Goal: Communication & Community: Answer question/provide support

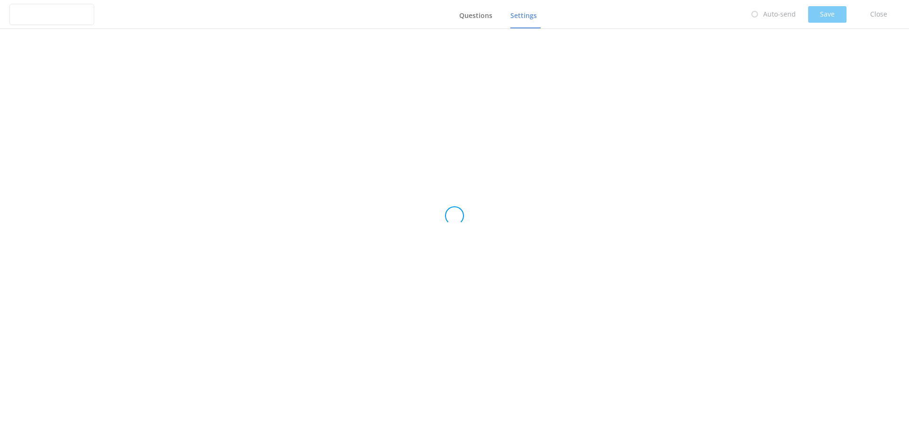
type input "Medical and Assurance Form"
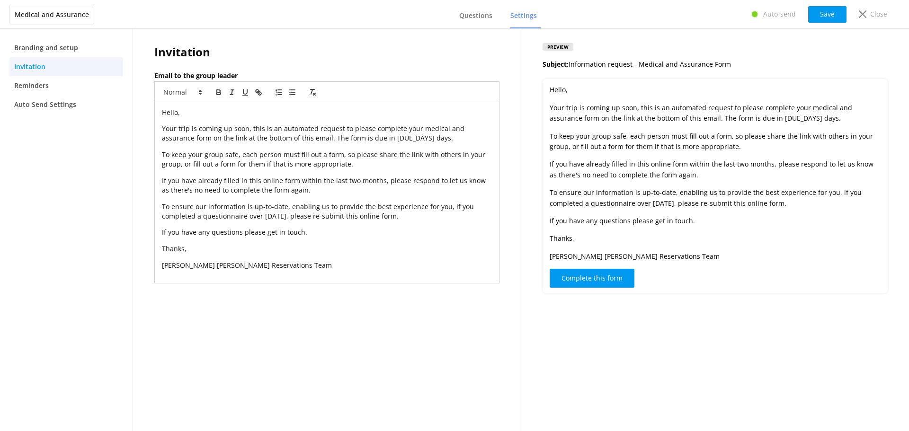
click at [766, 136] on p "To keep your group safe, each person must fill out a form, so please share the …" at bounding box center [715, 141] width 331 height 21
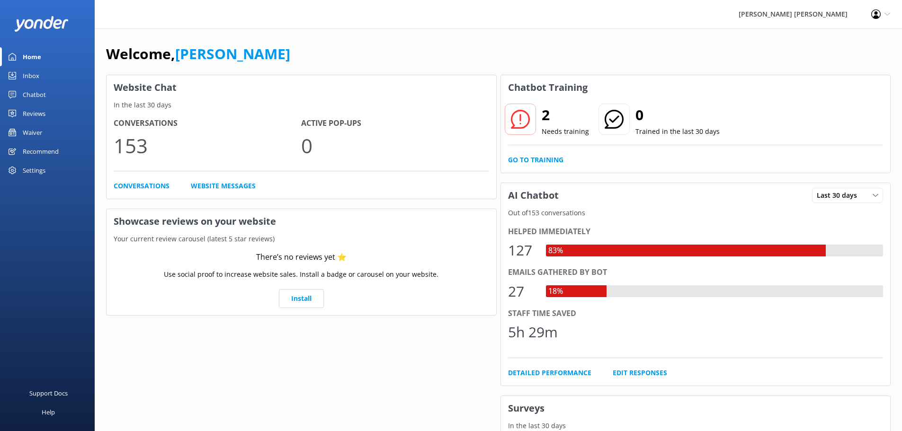
click at [36, 72] on div "Inbox" at bounding box center [31, 75] width 17 height 19
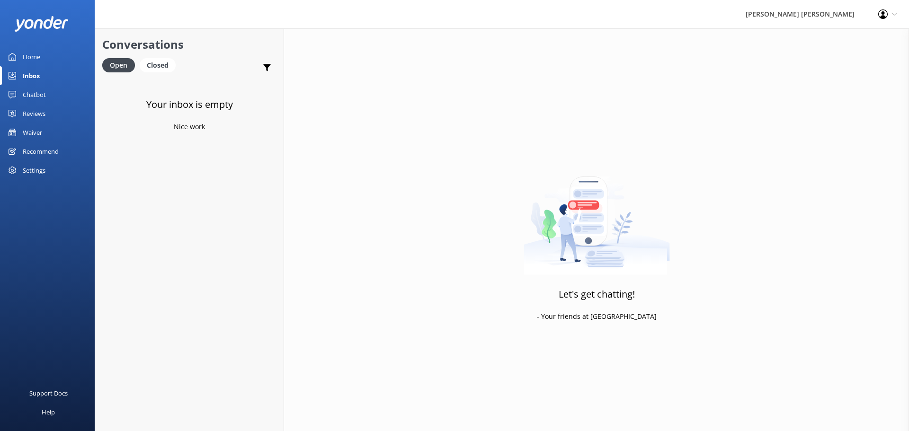
click at [27, 93] on div "Chatbot" at bounding box center [34, 94] width 23 height 19
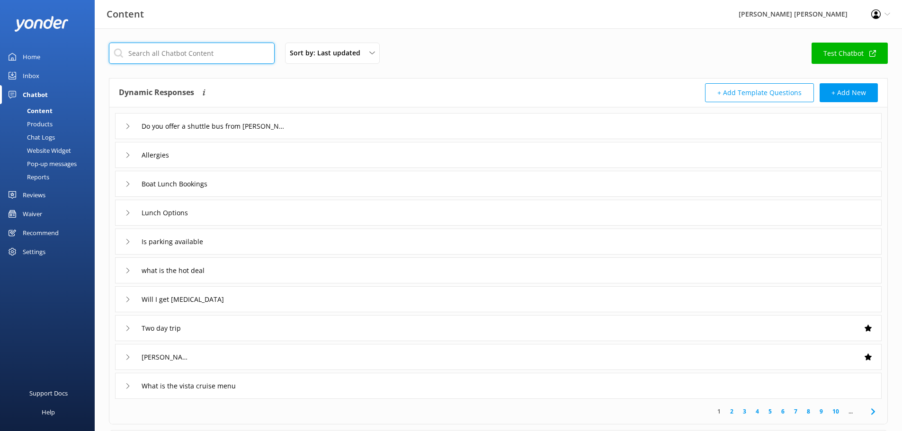
click at [183, 52] on input "text" at bounding box center [192, 53] width 166 height 21
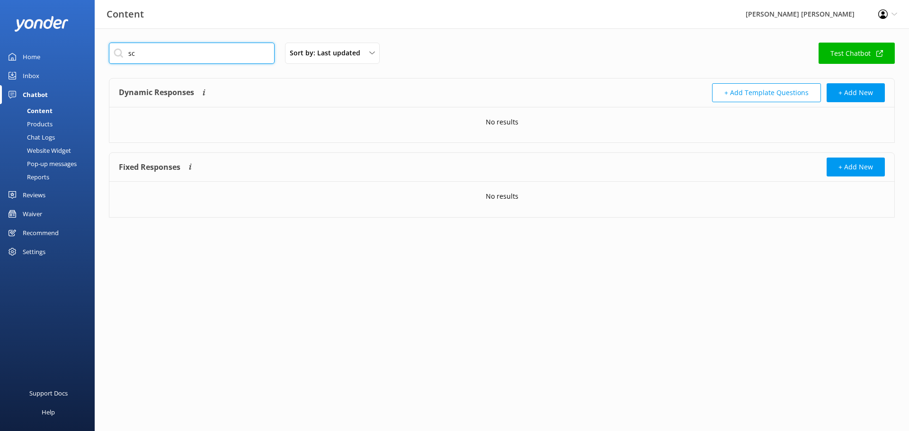
type input "s"
type input "kids"
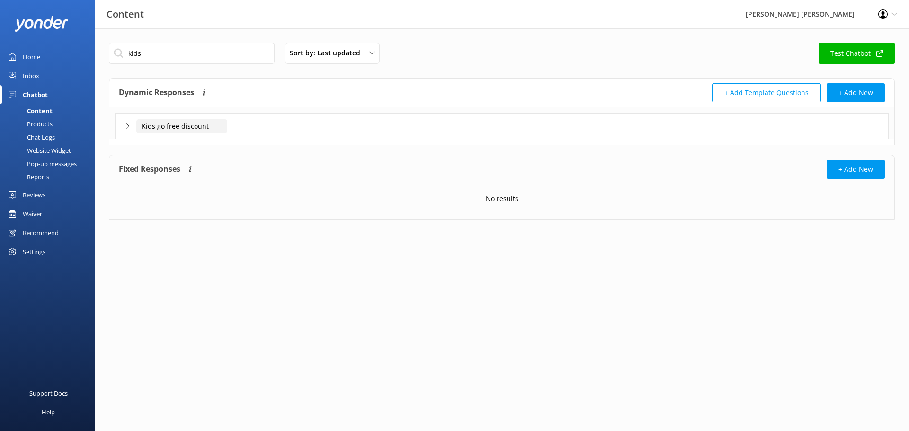
click at [167, 126] on input "Kids go free discount" at bounding box center [181, 126] width 91 height 14
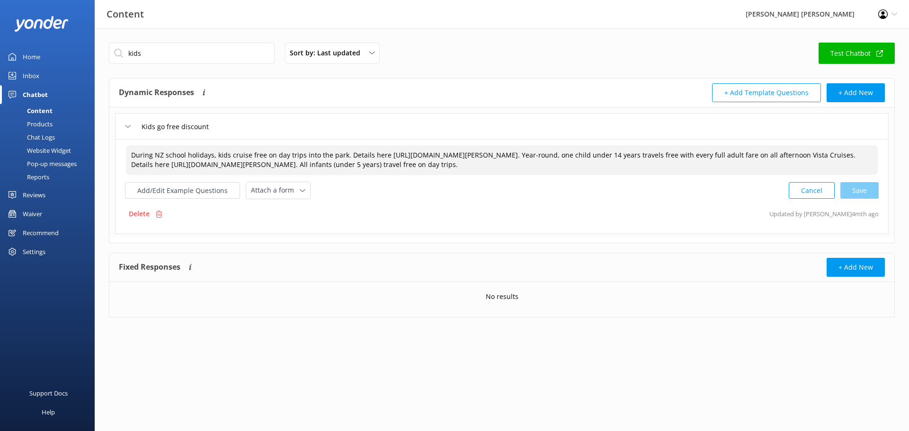
drag, startPoint x: 649, startPoint y: 154, endPoint x: 381, endPoint y: 158, distance: 267.5
click at [382, 158] on textarea "During NZ school holidays, kids cruise free on day trips into the park. Details…" at bounding box center [502, 160] width 752 height 30
drag, startPoint x: 390, startPoint y: 154, endPoint x: 366, endPoint y: 151, distance: 23.8
click at [366, 151] on textarea "During NZ school holidays, kids cruise free on day trips into the park. Check d…" at bounding box center [502, 160] width 752 height 30
drag, startPoint x: 374, startPoint y: 165, endPoint x: 124, endPoint y: 173, distance: 250.1
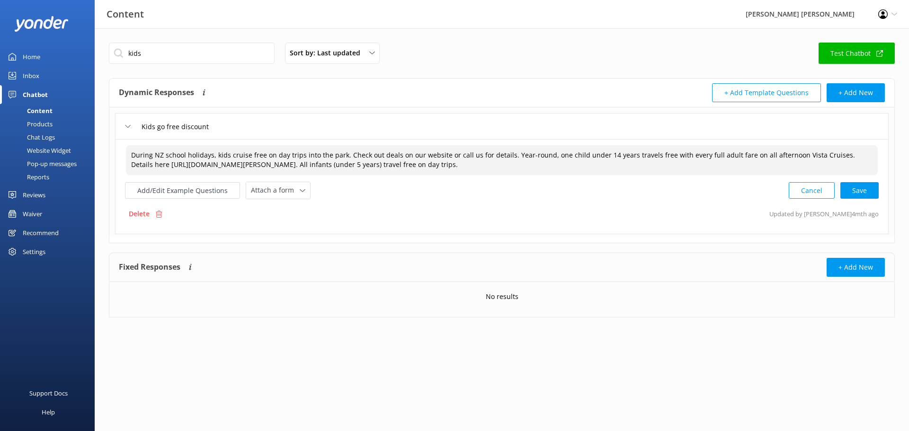
click at [124, 173] on div "During NZ school holidays, kids cruise free on day trips into the park. Check o…" at bounding box center [502, 186] width 774 height 95
drag, startPoint x: 505, startPoint y: 151, endPoint x: 345, endPoint y: 151, distance: 160.0
click at [345, 151] on textarea "During NZ school holidays, kids cruise free on day trips into the park. Check o…" at bounding box center [502, 160] width 752 height 30
drag, startPoint x: 359, startPoint y: 165, endPoint x: 210, endPoint y: 172, distance: 149.3
click at [210, 172] on textarea "During NZ school holidays, kids cruise free on day trips into the park. Year-ro…" at bounding box center [502, 160] width 752 height 30
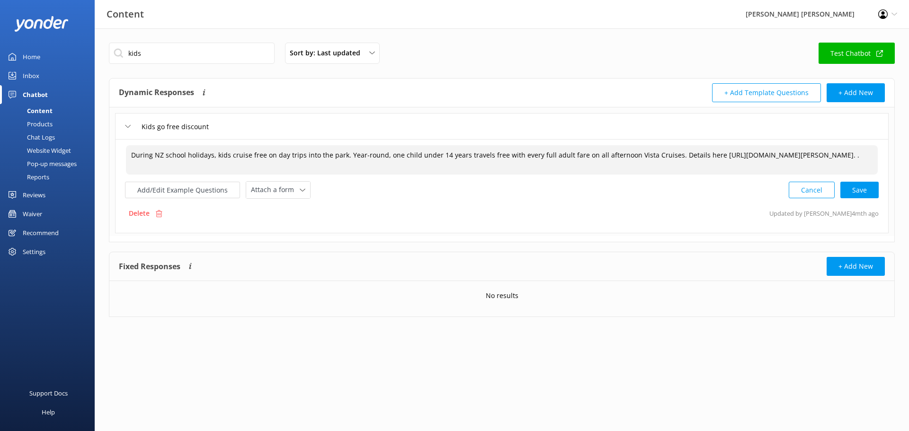
click at [346, 156] on textarea "During NZ school holidays, kids cruise free on day trips into the park. Year-ro…" at bounding box center [502, 159] width 752 height 29
paste textarea "All infants (under 5 years) travel free on day trips"
click at [375, 166] on textarea "During NZ school holidays, kids cruise free on day trips into the park. All inf…" at bounding box center [502, 160] width 752 height 30
click at [187, 189] on button "Add/Edit Example Questions" at bounding box center [182, 190] width 115 height 17
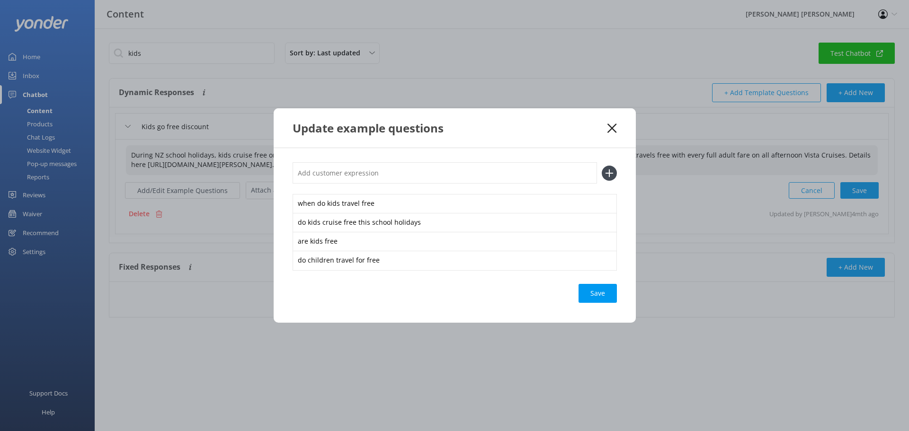
type textarea "During NZ school holidays, kids cruise free on day trips into the park. All inf…"
click at [323, 170] on input "text" at bounding box center [445, 172] width 304 height 21
type input "school holiday deal"
click at [595, 296] on div "Loading.." at bounding box center [598, 293] width 38 height 19
click at [611, 171] on icon at bounding box center [609, 173] width 15 height 15
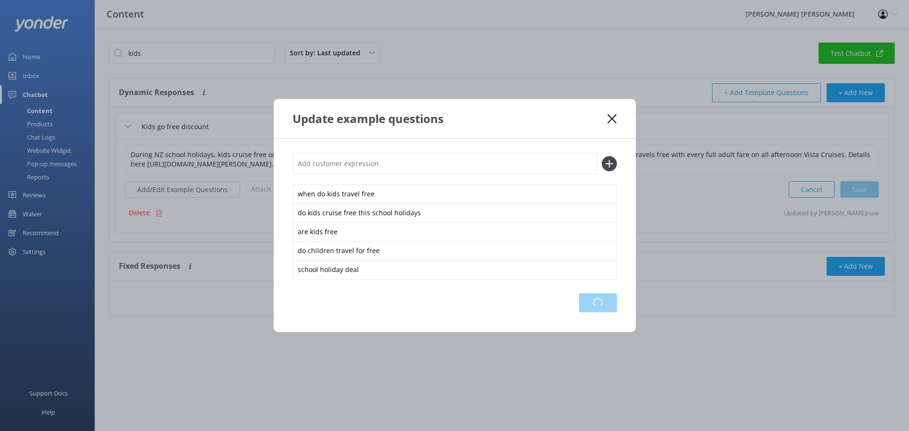
click at [594, 304] on div "Loading.." at bounding box center [598, 303] width 38 height 19
click at [615, 117] on icon at bounding box center [611, 118] width 9 height 9
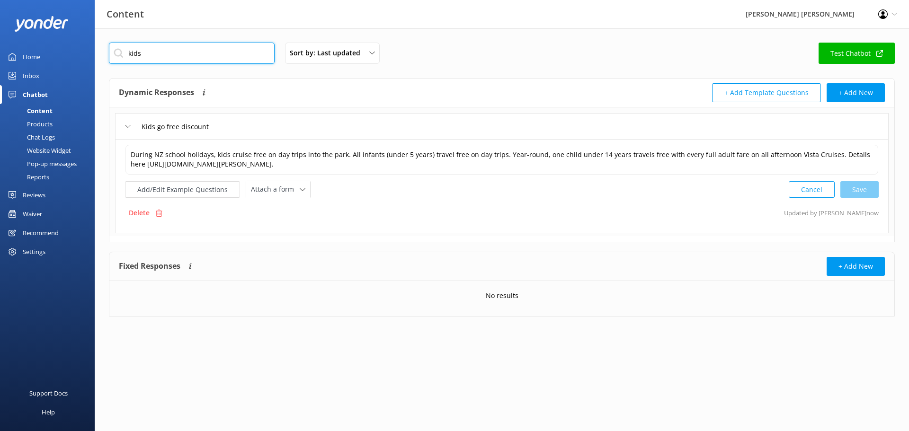
drag, startPoint x: 142, startPoint y: 52, endPoint x: 87, endPoint y: 54, distance: 55.4
click at [88, 54] on div "Content [PERSON_NAME] [PERSON_NAME] Profile Settings Logout Home Inbox Chatbot …" at bounding box center [454, 186] width 909 height 317
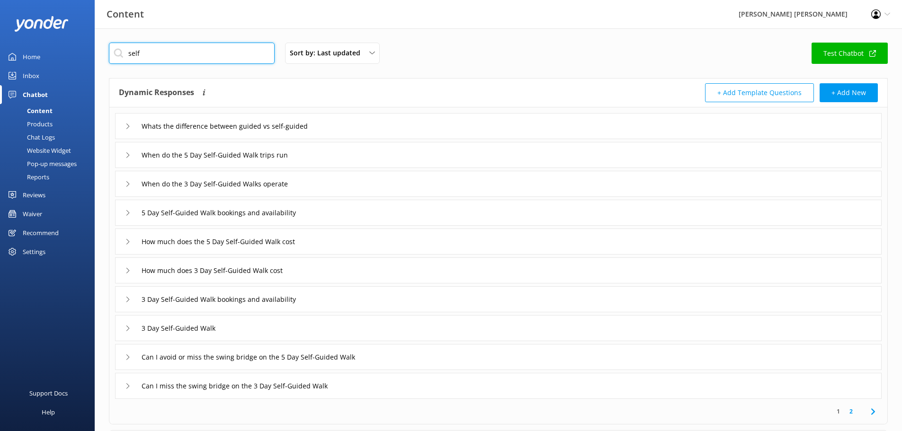
type input "self"
click at [128, 125] on icon at bounding box center [128, 127] width 6 height 6
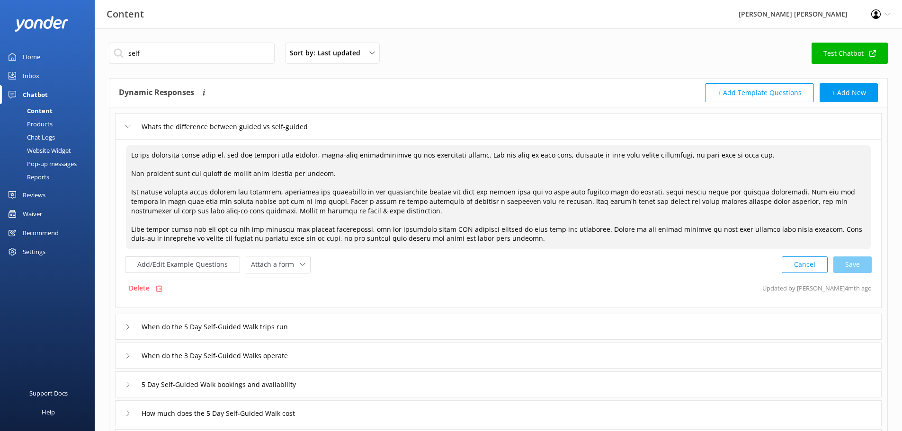
click at [146, 192] on textarea at bounding box center [498, 197] width 745 height 104
drag, startPoint x: 507, startPoint y: 237, endPoint x: 95, endPoint y: 229, distance: 412.9
click at [95, 229] on div "self Sort by: Last updated Title (A-Z) Last updated Test Chatbot Dynamic Respon…" at bounding box center [498, 361] width 807 height 667
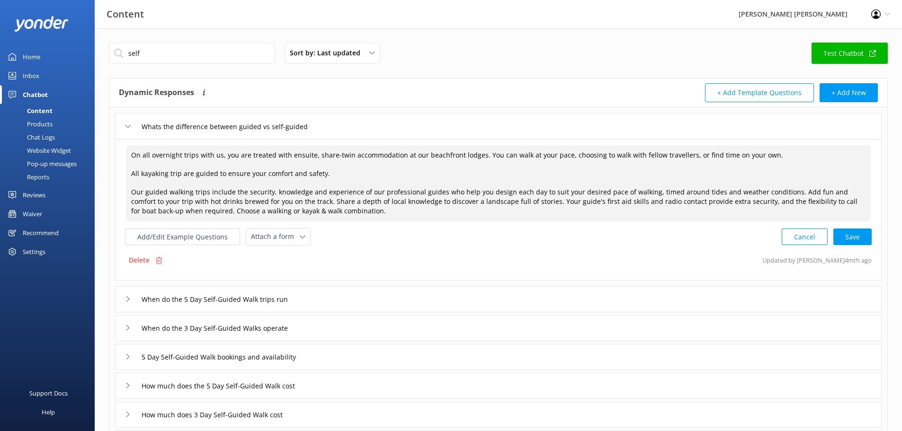
click at [783, 157] on textarea "On all overnight trips with us, you are treated with ensuite, share-twin accomm…" at bounding box center [498, 183] width 745 height 76
paste textarea "Self guided trips are for you if you are looking for maximum flexibility, and a…"
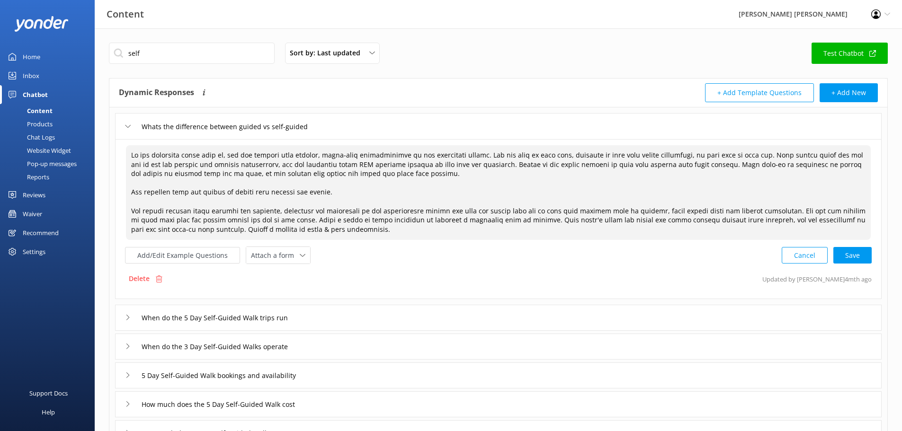
drag, startPoint x: 485, startPoint y: 165, endPoint x: 486, endPoint y: 174, distance: 9.0
click at [486, 174] on textarea at bounding box center [498, 192] width 745 height 95
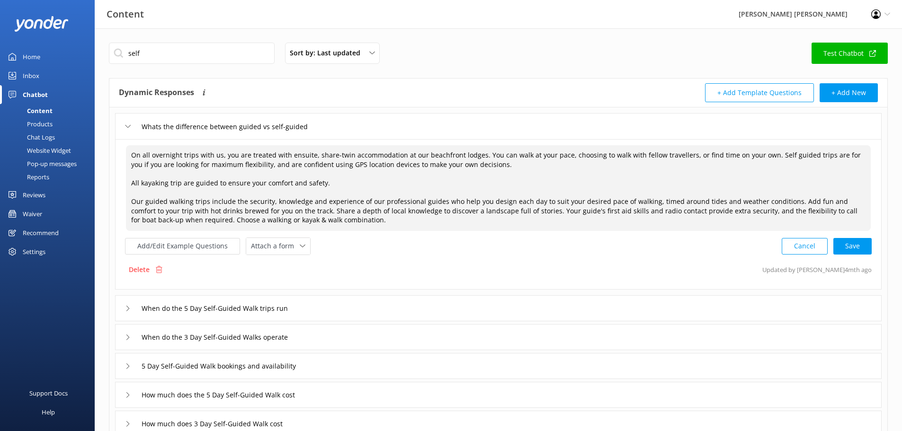
drag, startPoint x: 143, startPoint y: 203, endPoint x: 783, endPoint y: 197, distance: 640.0
click at [783, 197] on textarea "On all overnight trips with us, you are treated with ensuite, share-twin accomm…" at bounding box center [498, 188] width 745 height 86
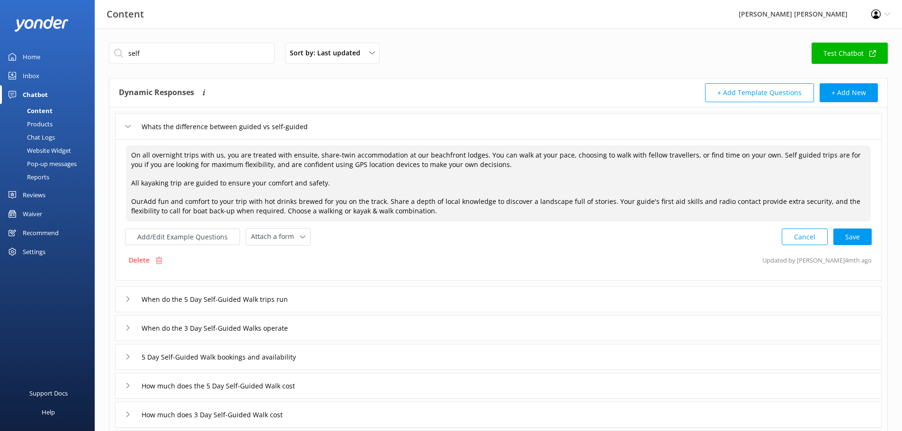
click at [528, 171] on textarea "On all overnight trips with us, you are treated with ensuite, share-twin accomm…" at bounding box center [498, 183] width 745 height 76
click at [520, 166] on textarea "On all overnight trips with us, you are treated with ensuite, share-twin accomm…" at bounding box center [498, 183] width 745 height 76
paste textarea "guided walking trips include the security, knowledge and experience of our prof…"
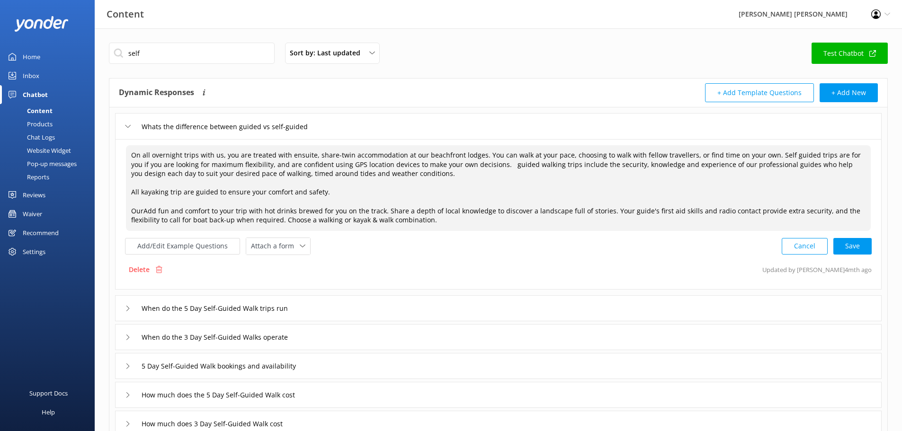
click at [491, 163] on textarea "On all overnight trips with us, you are treated with ensuite, share-twin accomm…" at bounding box center [498, 188] width 745 height 86
drag, startPoint x: 406, startPoint y: 218, endPoint x: 104, endPoint y: 206, distance: 301.8
click at [104, 206] on div "self Sort by: Last updated Title (A-Z) Last updated Test Chatbot Dynamic Respon…" at bounding box center [498, 352] width 807 height 649
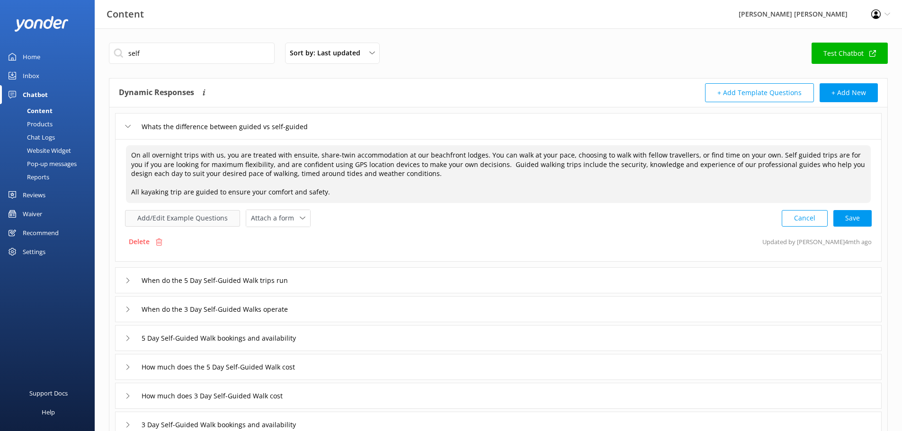
click at [157, 219] on button "Add/Edit Example Questions" at bounding box center [182, 218] width 115 height 17
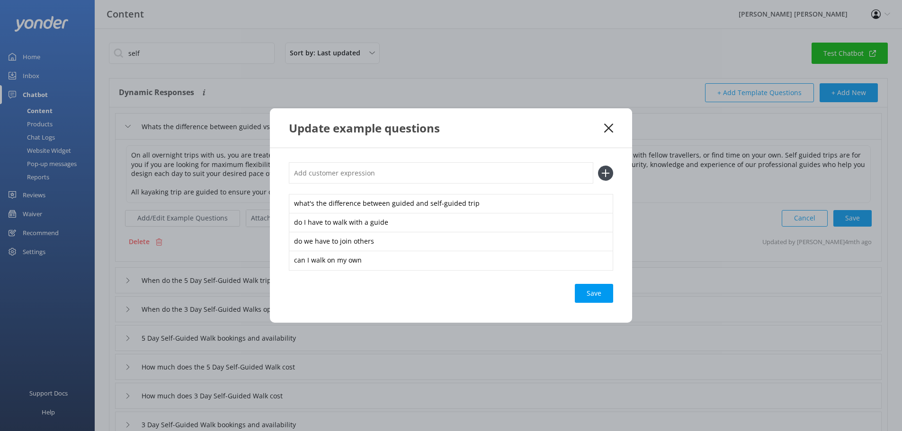
click at [606, 128] on icon at bounding box center [608, 128] width 9 height 9
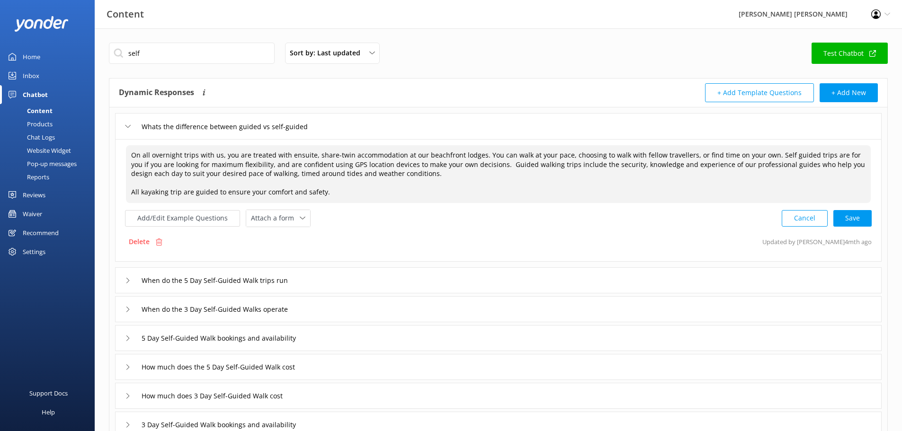
click at [480, 152] on textarea "On all overnight trips with us, you are treated with ensuite, share-twin accomm…" at bounding box center [498, 174] width 745 height 58
drag, startPoint x: 277, startPoint y: 165, endPoint x: 729, endPoint y: 148, distance: 451.9
click at [729, 148] on textarea "On all overnight trips with us, you are treated with ensuite, share-twin accomm…" at bounding box center [498, 174] width 745 height 58
drag, startPoint x: 804, startPoint y: 156, endPoint x: 165, endPoint y: 165, distance: 639.1
click at [166, 165] on textarea "On all overnight trips with us, you are treated with ensuite, share-twin accomm…" at bounding box center [498, 174] width 745 height 58
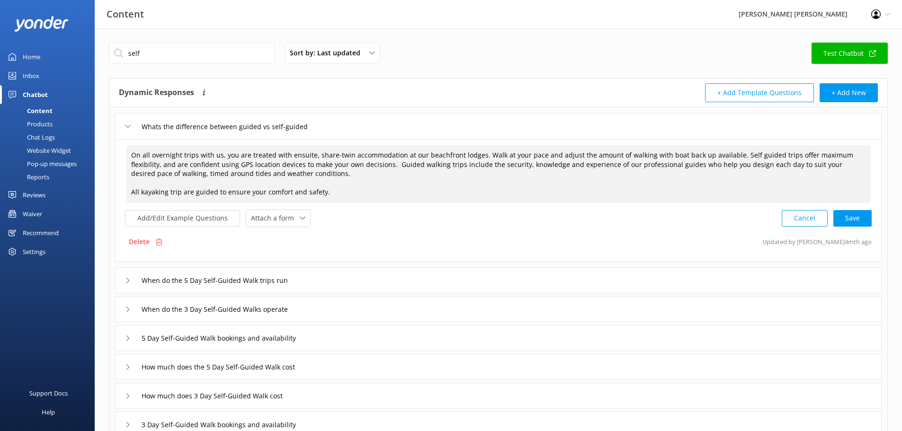
drag, startPoint x: 858, startPoint y: 157, endPoint x: 870, endPoint y: 152, distance: 13.2
click at [857, 157] on textarea "On all overnight trips with us, you are treated with ensuite, share-twin accomm…" at bounding box center [498, 174] width 745 height 58
click at [359, 165] on textarea "On all overnight trips with us, you are treated with ensuite, share-twin accomm…" at bounding box center [498, 174] width 745 height 58
paste textarea "Guided trips offer the security, knowledge, and experience of professional guid…"
drag, startPoint x: 779, startPoint y: 165, endPoint x: 781, endPoint y: 175, distance: 10.1
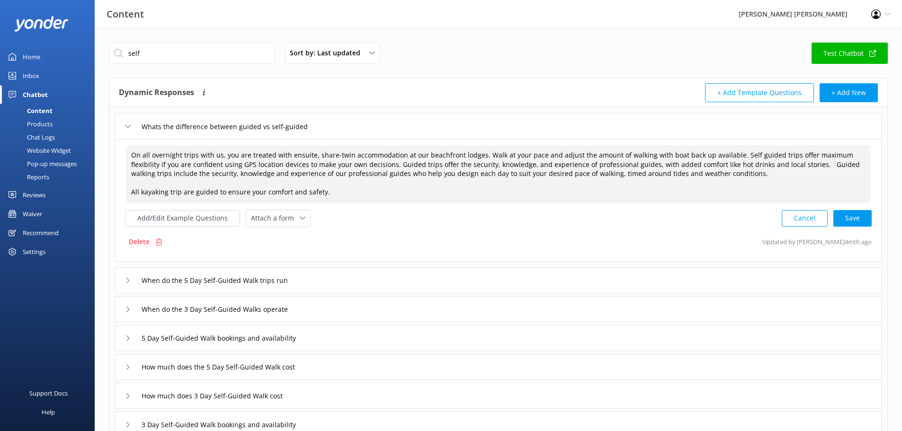
click at [781, 175] on textarea "On all overnight trips with us, you are treated with ensuite, share-twin accomm…" at bounding box center [498, 174] width 745 height 58
click at [754, 177] on textarea "On all overnight trips with us, you are treated with ensuite, share-twin accomm…" at bounding box center [498, 174] width 745 height 58
drag, startPoint x: 778, startPoint y: 166, endPoint x: 780, endPoint y: 178, distance: 12.0
click at [780, 178] on textarea "On all overnight trips with us, you are treated with ensuite, share-twin accomm…" at bounding box center [498, 174] width 745 height 58
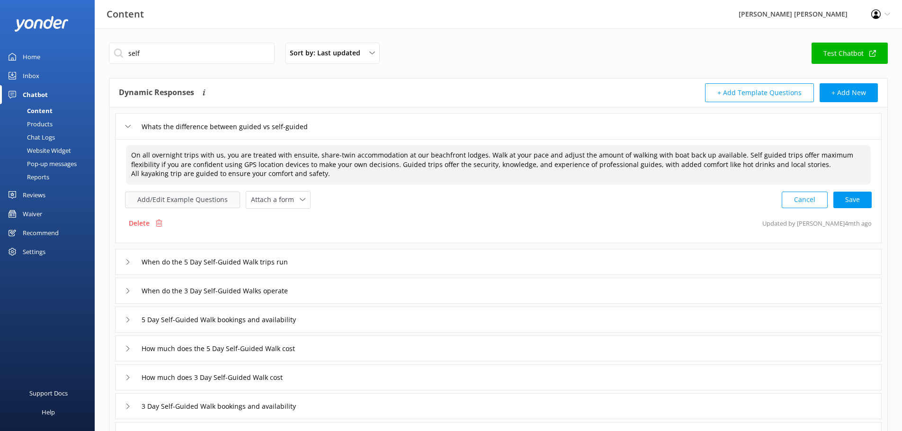
click at [187, 203] on button "Add/Edit Example Questions" at bounding box center [182, 200] width 115 height 17
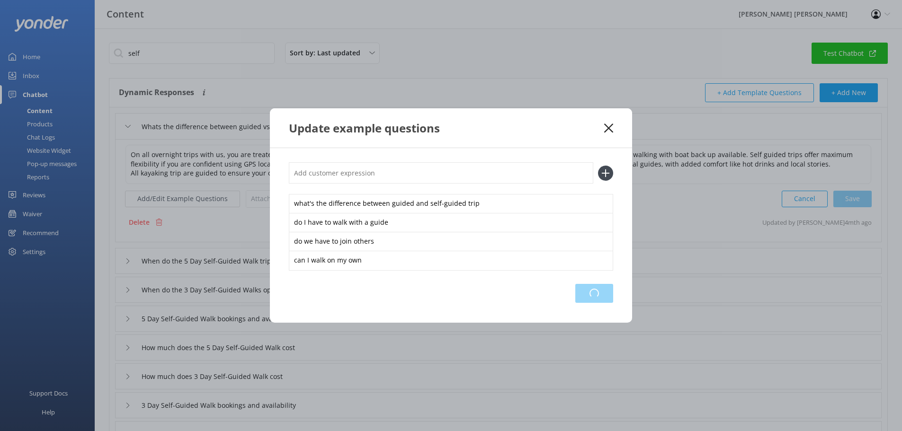
click at [595, 292] on div "Loading.." at bounding box center [594, 293] width 38 height 19
click at [612, 125] on use at bounding box center [608, 128] width 9 height 9
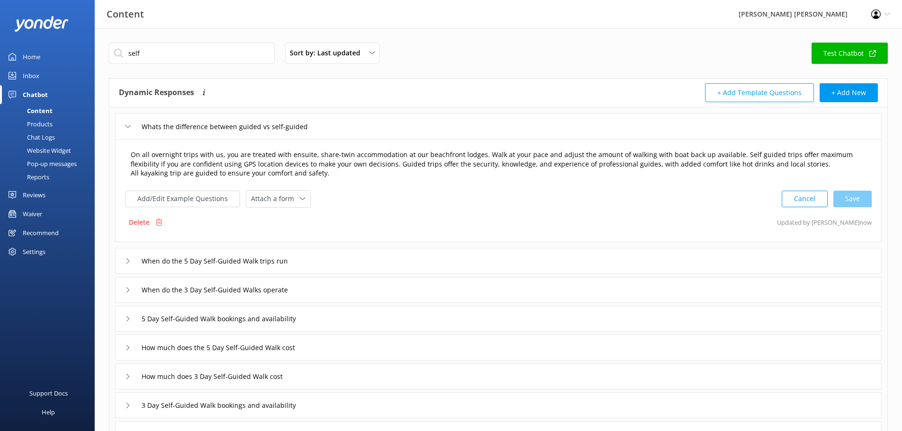
click at [148, 153] on textarea "On all overnight trips with us, you are treated with ensuite, share-twin accomm…" at bounding box center [498, 164] width 746 height 39
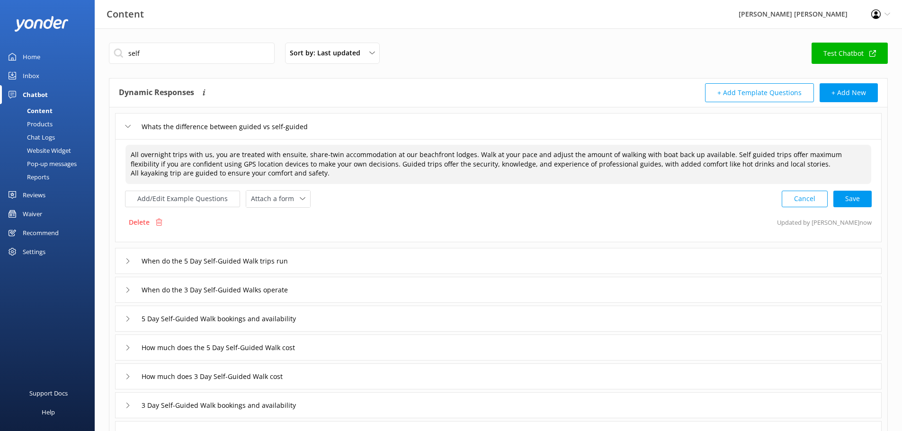
drag, startPoint x: 188, startPoint y: 156, endPoint x: 211, endPoint y: 154, distance: 23.3
click at [187, 157] on textarea "All overnight trips with us, you are treated with ensuite, share-twin accommoda…" at bounding box center [498, 164] width 746 height 39
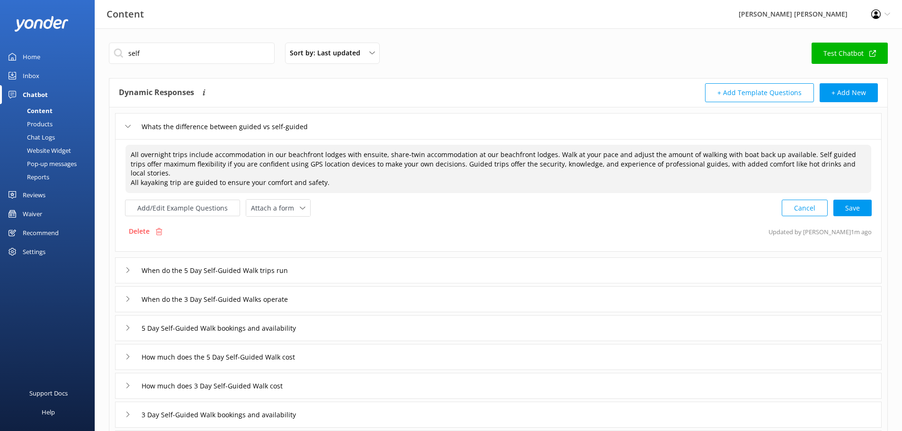
click at [544, 158] on textarea "All overnight trips include accommodation in our beachfront lodges with ensuite…" at bounding box center [498, 169] width 746 height 48
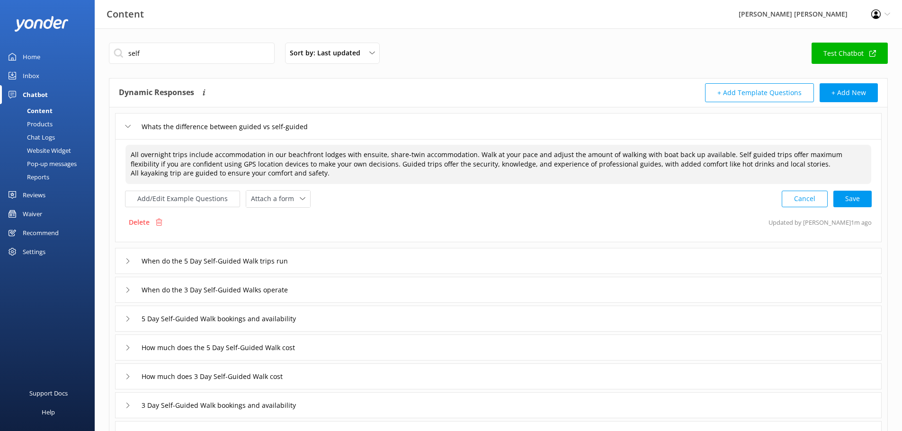
click at [356, 167] on textarea "All overnight trips include accommodation in our beachfront lodges with ensuite…" at bounding box center [498, 164] width 746 height 39
click at [307, 166] on textarea "All overnight trips include accommodation in our beachfront lodges with ensuite…" at bounding box center [498, 164] width 746 height 39
click at [853, 200] on div "Cancel Loading.." at bounding box center [826, 199] width 89 height 18
type textarea "All overnight trips include accommodation in our beachfront lodges with ensuite…"
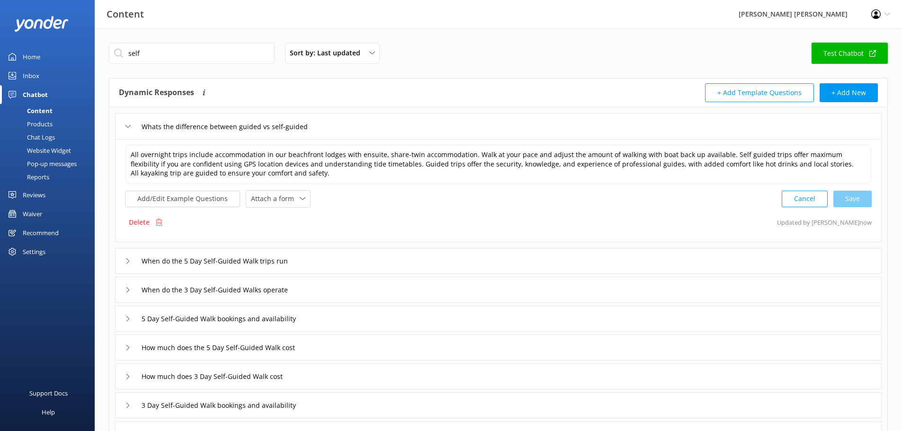
click at [747, 94] on button "+ Add Template Questions" at bounding box center [759, 92] width 109 height 19
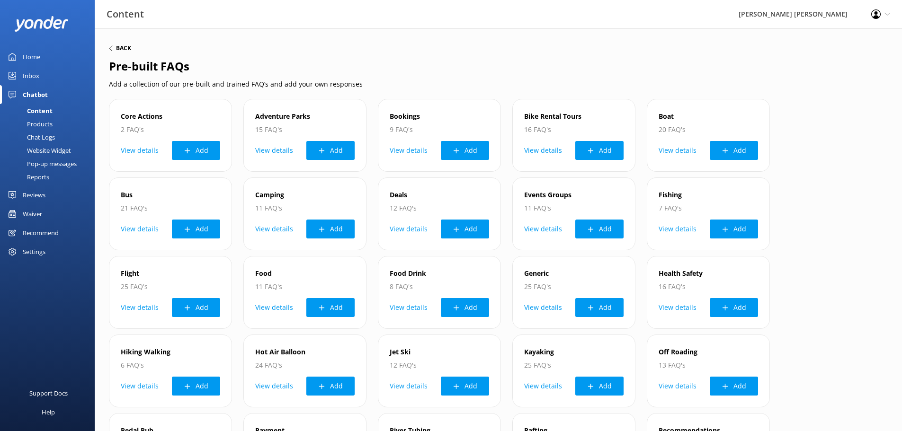
click at [113, 47] on icon at bounding box center [111, 48] width 6 height 6
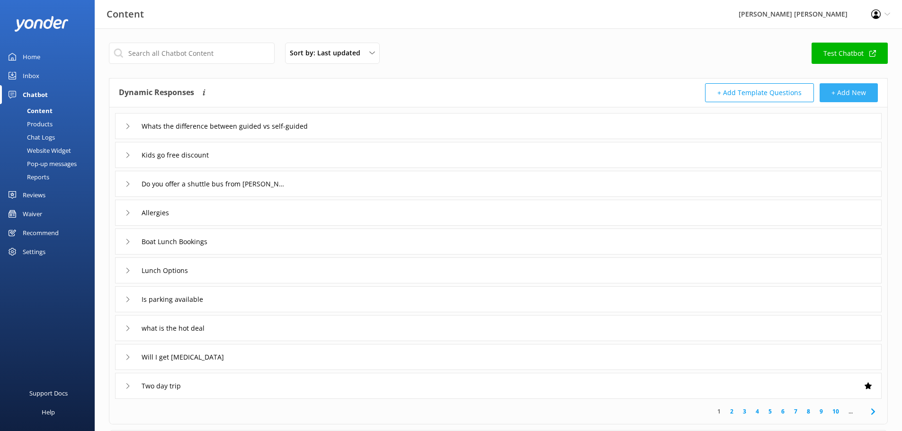
click at [857, 93] on button "+ Add New" at bounding box center [848, 92] width 58 height 19
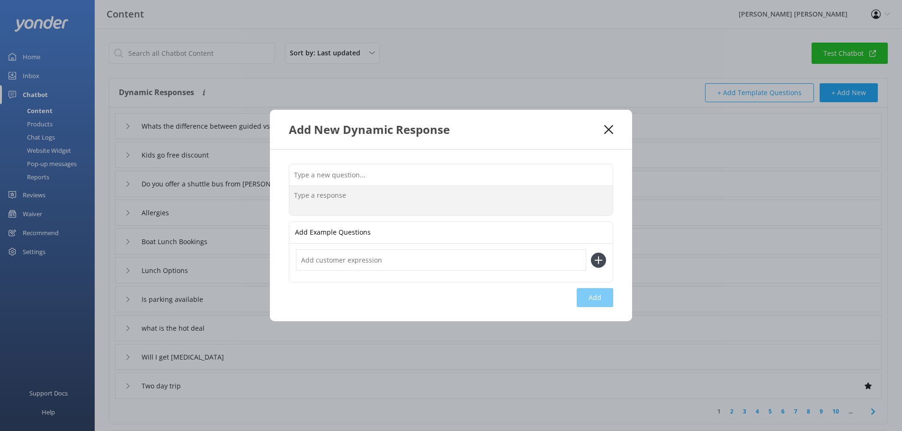
click at [373, 197] on textarea at bounding box center [450, 200] width 323 height 29
click at [372, 178] on input "text" at bounding box center [450, 174] width 323 height 21
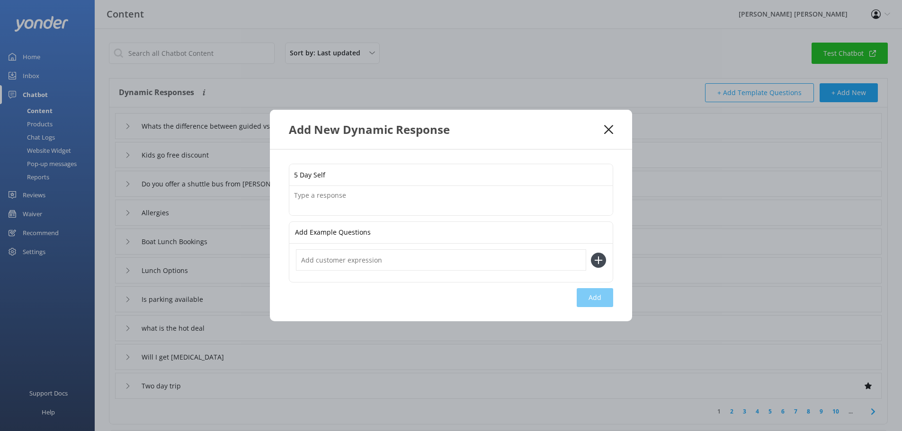
click at [406, 177] on input "5 Day Self" at bounding box center [450, 174] width 323 height 21
type input "5 Day Self Guided Walk"
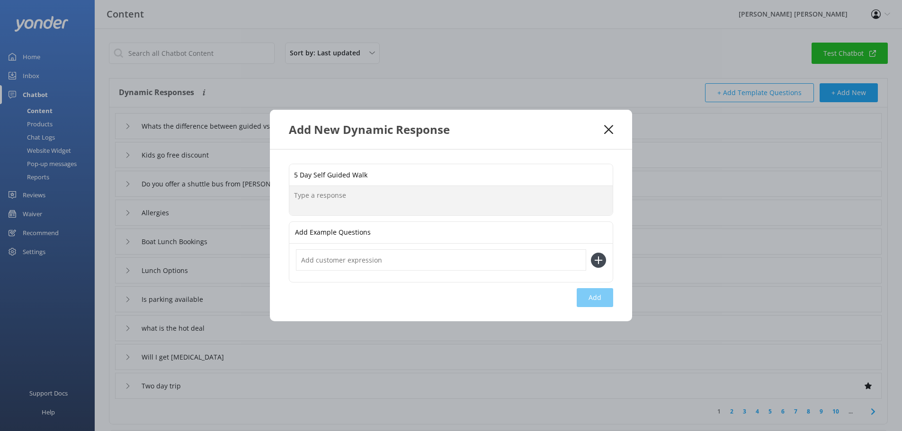
click at [368, 203] on textarea at bounding box center [450, 200] width 323 height 29
drag, startPoint x: 339, startPoint y: 195, endPoint x: 359, endPoint y: 187, distance: 20.8
click at [339, 194] on textarea "All 5-day walks are the same price because a guide accompanies each trip to ens…" at bounding box center [450, 200] width 323 height 29
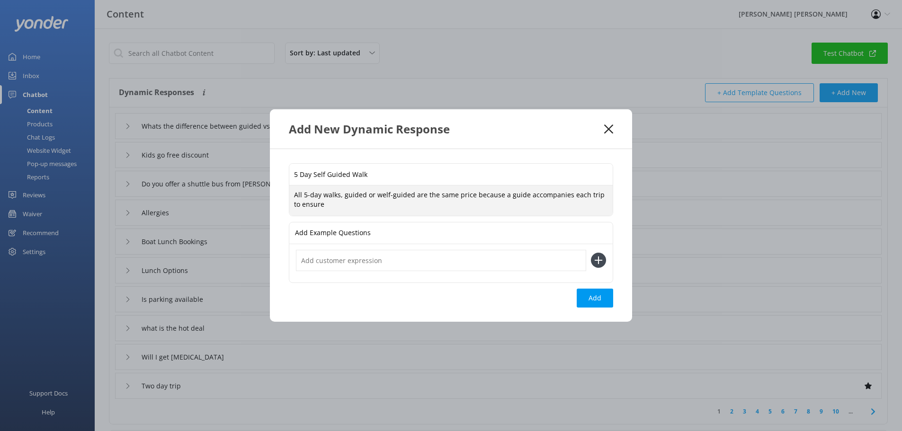
click at [378, 194] on textarea "All 5-day walks, guided or welf-guided are the same price because a guide accom…" at bounding box center [450, 201] width 323 height 30
click at [407, 195] on textarea "All 5-day walks, guided or self-guided are the same price because a guide accom…" at bounding box center [450, 201] width 323 height 30
click at [322, 201] on textarea "All 5-day walks, guided or self-guided, are the same price because a guide acco…" at bounding box center [450, 201] width 323 height 30
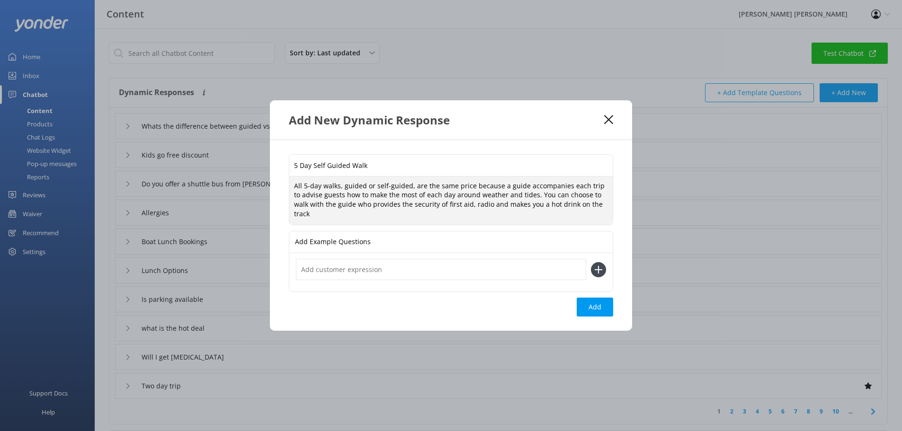
drag, startPoint x: 338, startPoint y: 209, endPoint x: 396, endPoint y: 198, distance: 59.7
click at [338, 209] on textarea "All 5-day walks, guided or self-guided, are the same price because a guide acco…" at bounding box center [450, 201] width 323 height 48
drag, startPoint x: 575, startPoint y: 205, endPoint x: 583, endPoint y: 199, distance: 10.2
click at [575, 204] on textarea "All 5-day walks, guided or self-guided, are the same price because a guide acco…" at bounding box center [450, 201] width 323 height 48
click at [311, 214] on textarea "All 5-day walks, guided or self-guided, are the same price because a guide acco…" at bounding box center [450, 201] width 323 height 48
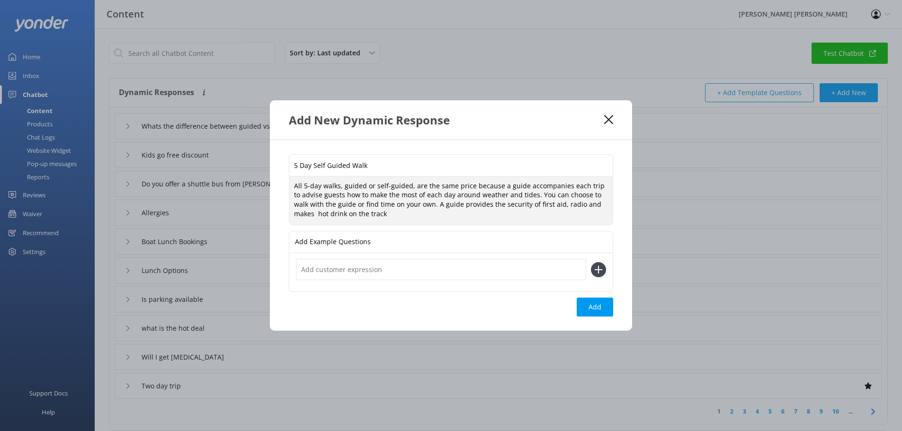
click at [322, 212] on textarea "All 5-day walks, guided or self-guided, are the same price because a guide acco…" at bounding box center [450, 201] width 323 height 48
click at [365, 214] on textarea "All 5-day walks, guided or self-guided, are the same price because a guide acco…" at bounding box center [450, 201] width 323 height 48
click at [472, 203] on textarea "All 5-day walks, guided or self-guided, are the same price because a guide acco…" at bounding box center [450, 201] width 323 height 48
click at [493, 216] on textarea "All 5-day walks, guided or self-guided, are the same price because a guide acco…" at bounding box center [450, 201] width 323 height 48
click at [525, 195] on textarea "All 5-day walks, guided or self-guided, are the same price because a guide acco…" at bounding box center [450, 201] width 323 height 48
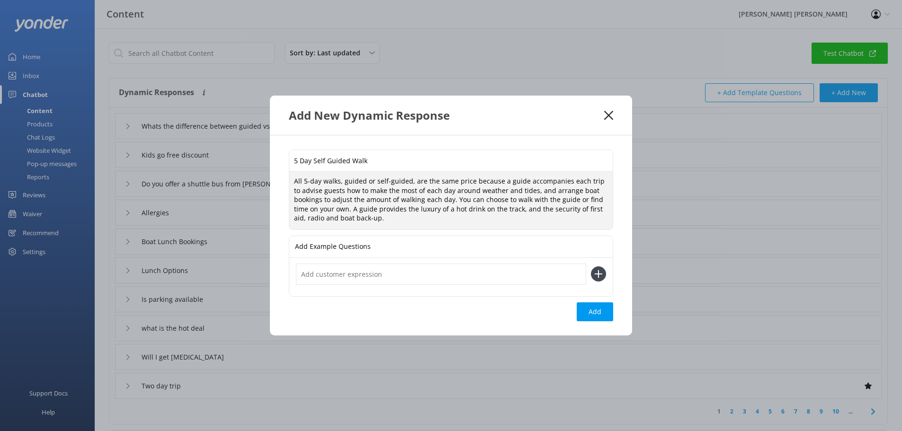
click at [606, 209] on textarea "All 5-day walks, guided or self-guided, are the same price because a guide acco…" at bounding box center [450, 201] width 323 height 58
click at [380, 218] on textarea "All 5-day walks, guided or self-guided, are the same price because a guide acco…" at bounding box center [450, 201] width 323 height 58
click at [294, 289] on div "5 Day Self Guided Walk All 5-day walks, guided or self-guided, are the same pri…" at bounding box center [451, 235] width 362 height 200
click at [294, 182] on textarea "All 5-day walks, guided or self-guided, are the same price because a guide acco…" at bounding box center [450, 201] width 323 height 58
click at [508, 182] on textarea "On all 5-day walks, guided or self-guided, are the same price because a guide a…" at bounding box center [450, 201] width 323 height 58
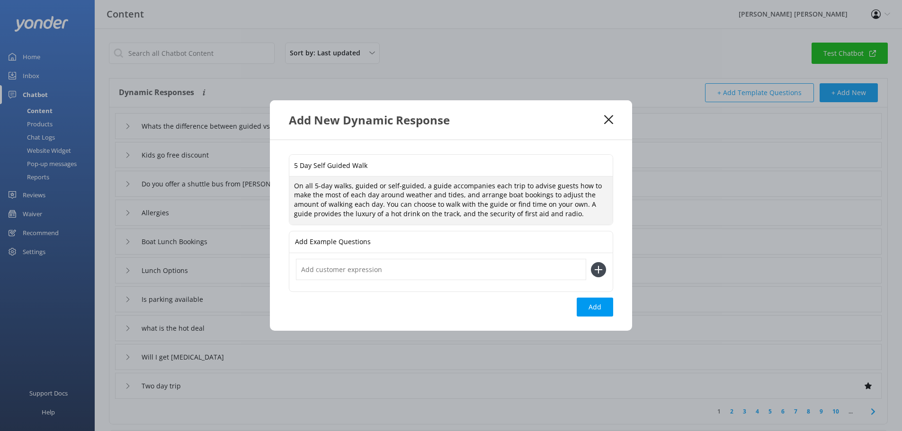
type textarea "On all 5-day walks, guided or self-guided, a guide accompanies each trip to adv…"
click at [338, 268] on input "text" at bounding box center [441, 269] width 290 height 21
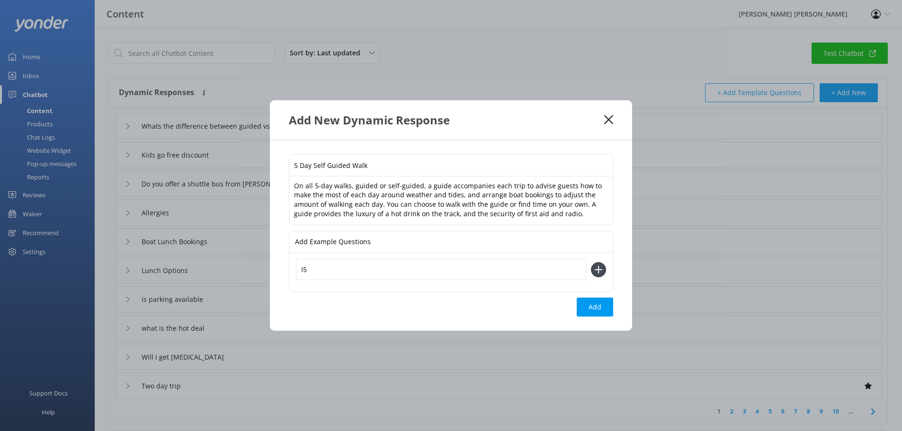
type input "I"
type input "5 day guided or self guided"
click at [596, 273] on icon at bounding box center [598, 269] width 15 height 15
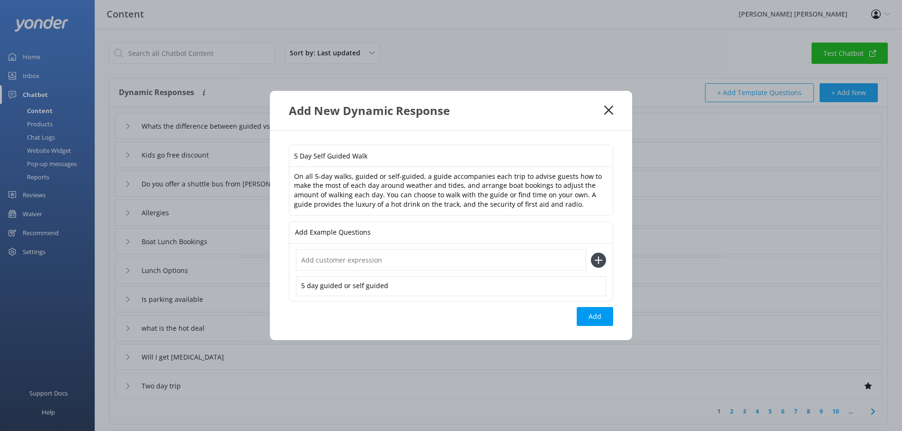
click at [366, 235] on p "Add Example Questions" at bounding box center [333, 232] width 76 height 21
click at [361, 263] on input "text" at bounding box center [441, 259] width 290 height 21
type input "Is it better to do guided or"
drag, startPoint x: 389, startPoint y: 258, endPoint x: 208, endPoint y: 276, distance: 182.1
click at [211, 276] on div "Add New Dynamic Response 5 Day Self Guided Walk On all 5-day walks, guided or s…" at bounding box center [451, 215] width 902 height 431
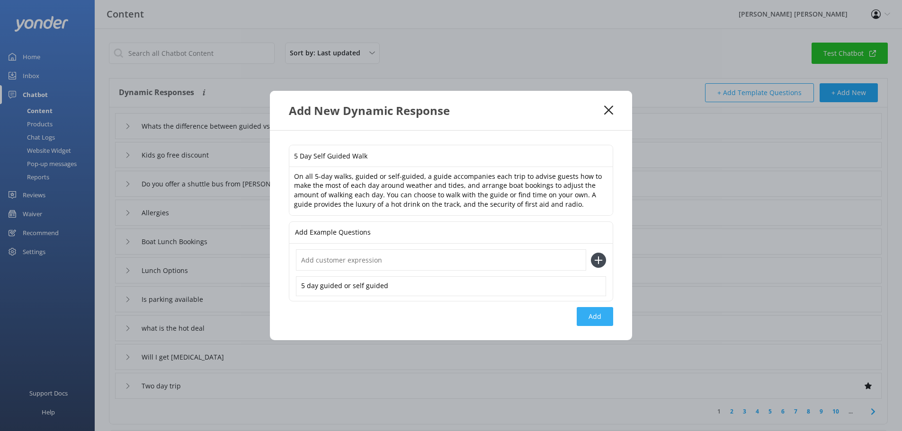
click at [602, 317] on button "Add" at bounding box center [595, 316] width 36 height 19
type input "5 Day Self Guided Walk"
type input "Whats the difference between guided vs self-guided"
type input "Kids go free discount"
type input "Do you offer a shuttle bus from [PERSON_NAME]"
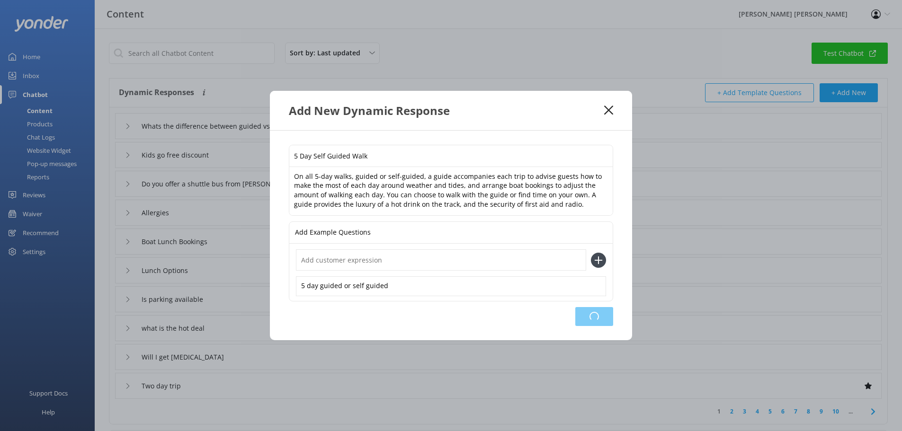
type input "Allergies"
type input "Boat Lunch Bookings"
type input "Lunch Options"
type input "Is parking available"
type input "what is the hot deal"
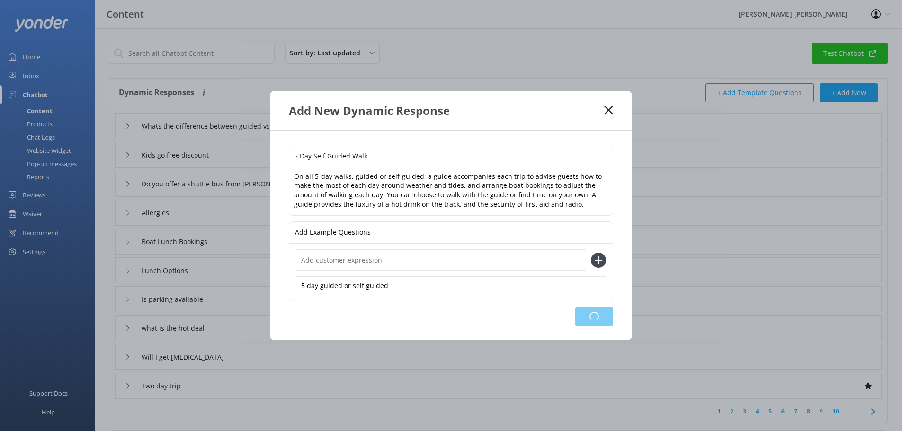
type input "Will I get [MEDICAL_DATA]"
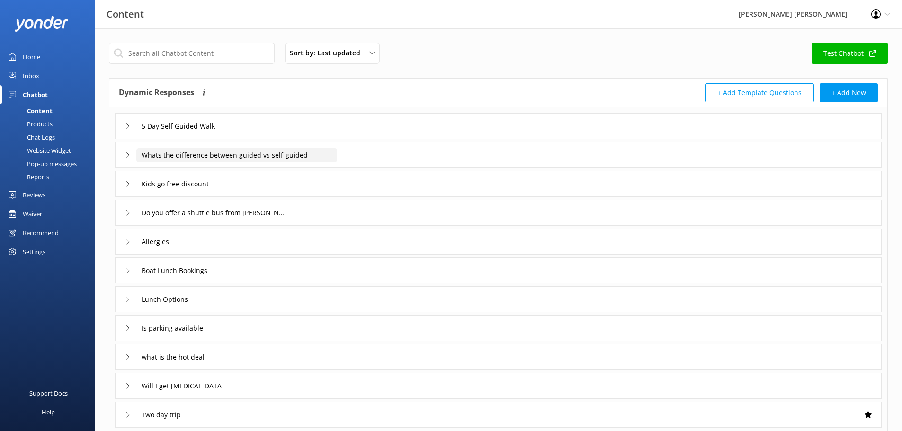
click at [227, 156] on input "Whats the difference between guided vs self-guided" at bounding box center [236, 155] width 201 height 14
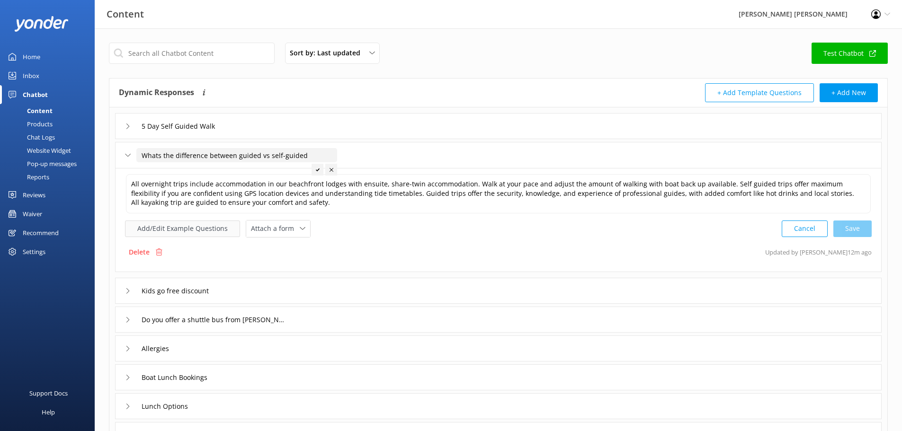
click at [207, 228] on button "Add/Edit Example Questions" at bounding box center [182, 229] width 115 height 17
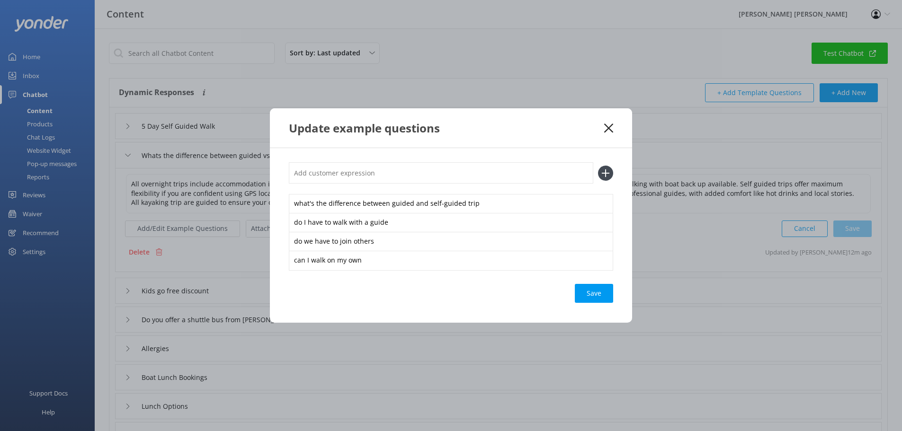
click at [311, 175] on input "text" at bounding box center [441, 172] width 304 height 21
type input "is it better to do guided or self-guided"
click at [605, 175] on use at bounding box center [606, 173] width 8 height 8
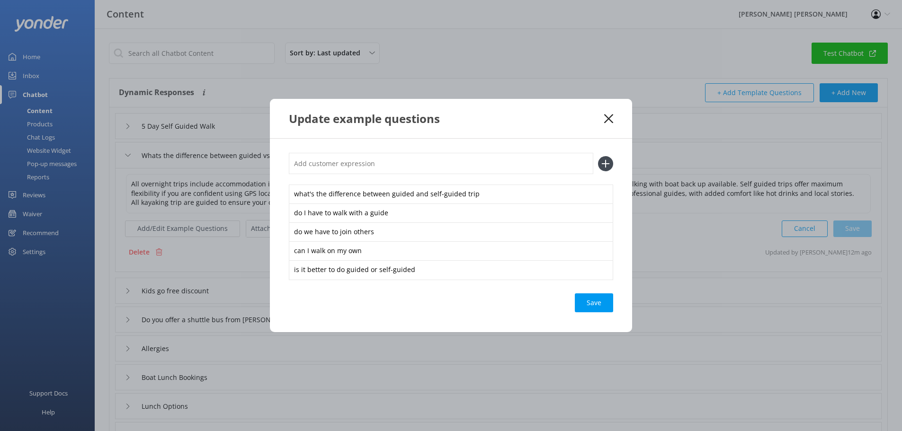
click at [409, 167] on input "text" at bounding box center [441, 163] width 304 height 21
type input "is guided or self-guided better"
click at [604, 163] on use at bounding box center [606, 164] width 8 height 8
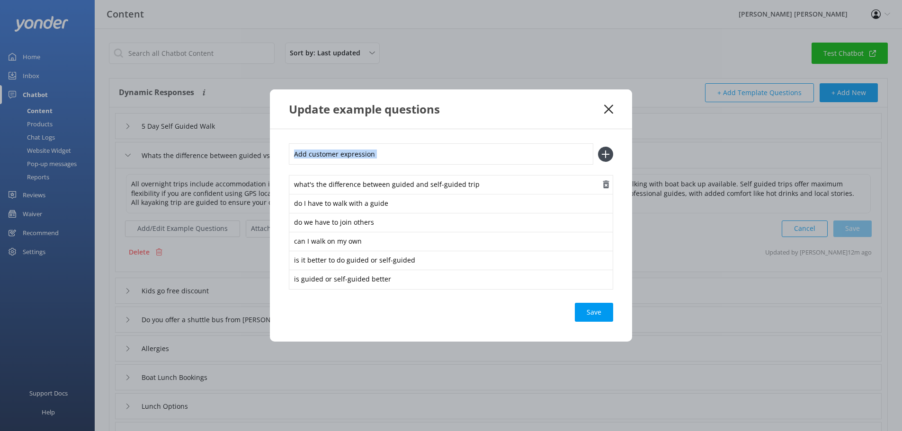
drag, startPoint x: 450, startPoint y: 122, endPoint x: 504, endPoint y: 179, distance: 79.0
click at [504, 179] on div "Update example questions what's the difference between guided and self-guided t…" at bounding box center [451, 215] width 902 height 431
click at [597, 316] on div "Loading.." at bounding box center [594, 312] width 38 height 19
click at [608, 106] on icon at bounding box center [608, 109] width 9 height 9
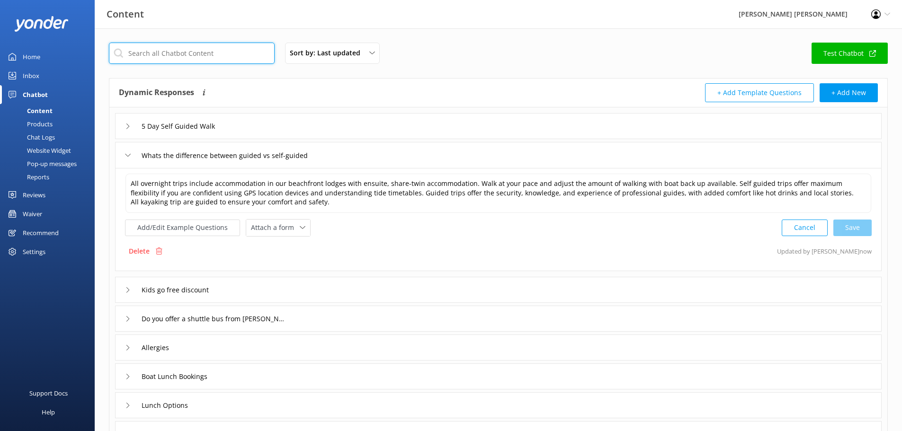
click at [187, 46] on input "text" at bounding box center [192, 53] width 166 height 21
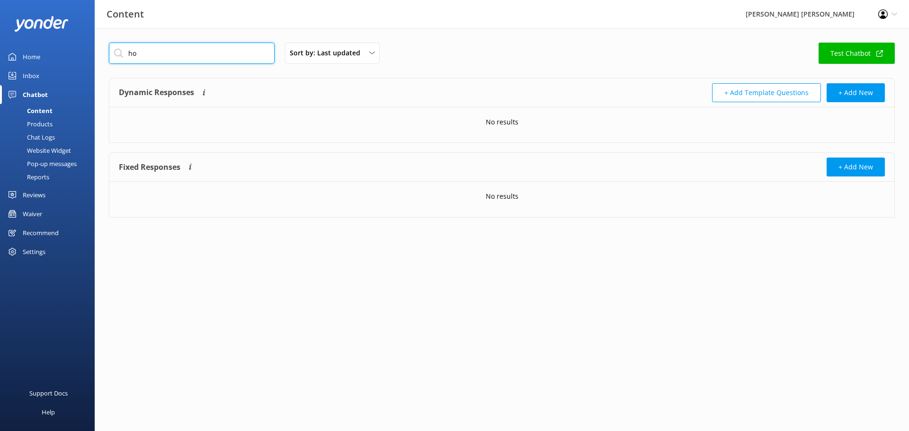
type input "h"
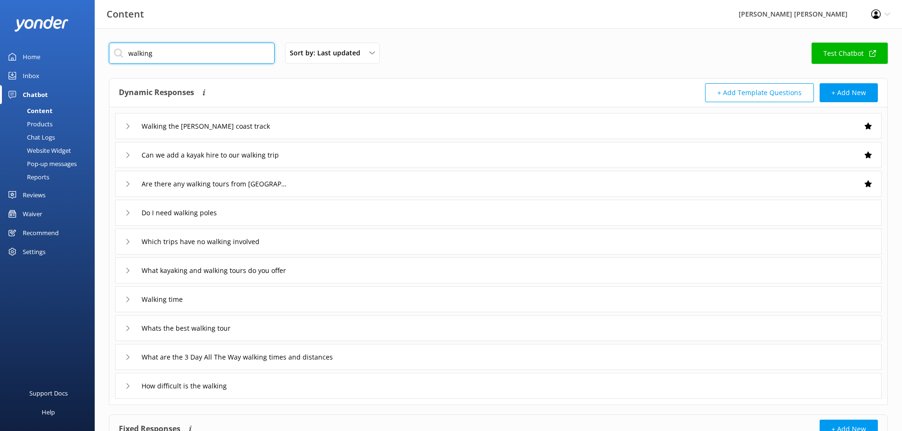
type input "walking"
click at [130, 386] on icon at bounding box center [128, 386] width 6 height 6
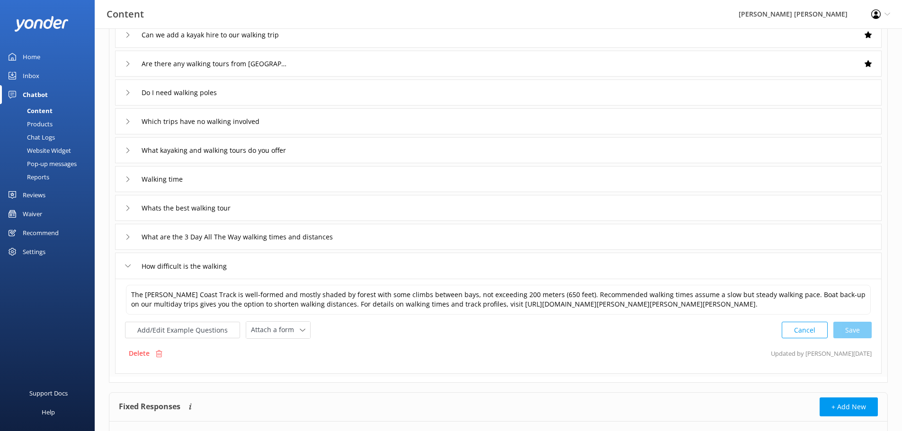
scroll to position [142, 0]
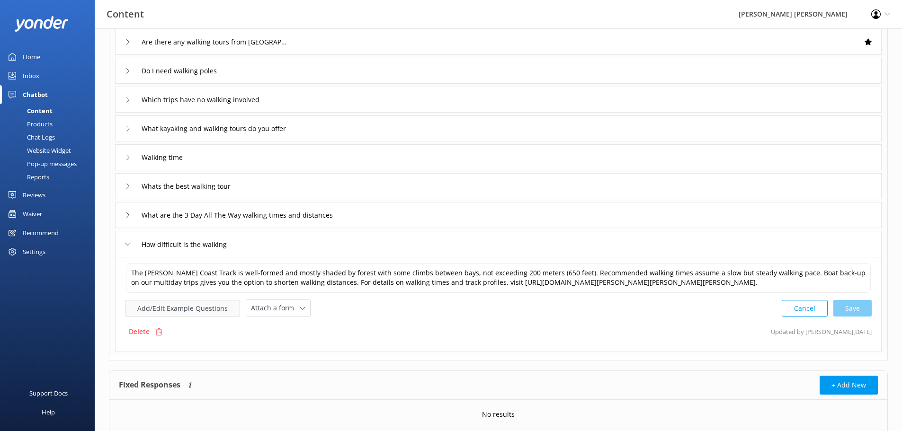
click at [206, 317] on button "Add/Edit Example Questions" at bounding box center [182, 308] width 115 height 17
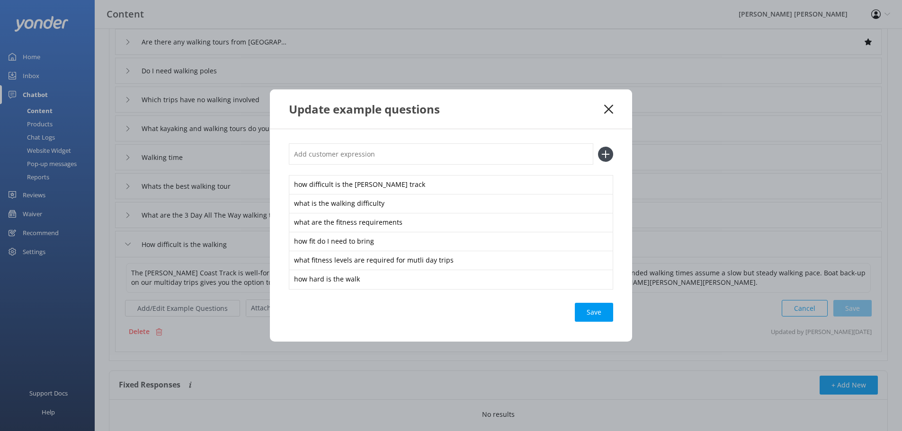
click at [333, 154] on input "text" at bounding box center [441, 153] width 304 height 21
type input "how many kilometres walk each day"
click at [592, 313] on div "Save" at bounding box center [594, 312] width 38 height 19
click at [607, 156] on icon at bounding box center [605, 154] width 15 height 15
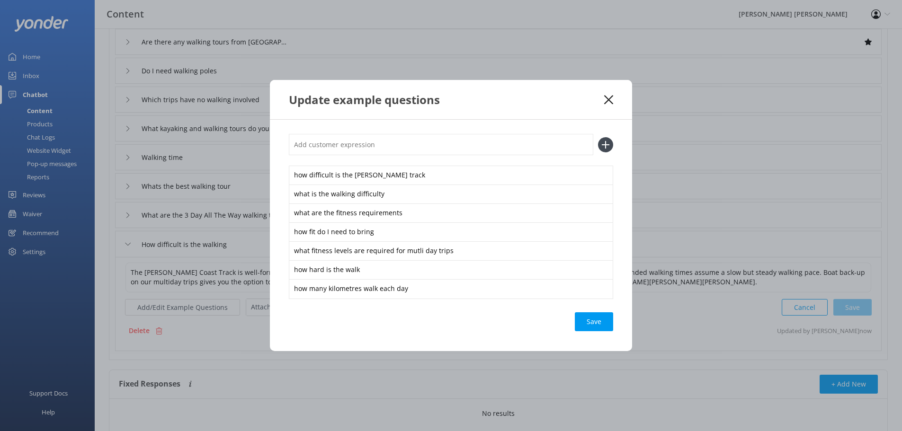
click at [606, 104] on icon at bounding box center [608, 99] width 9 height 9
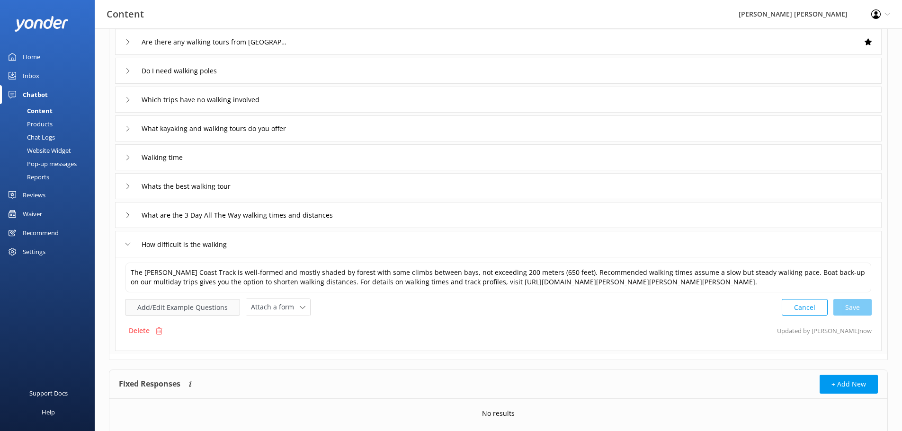
click at [188, 316] on button "Add/Edit Example Questions" at bounding box center [182, 307] width 115 height 17
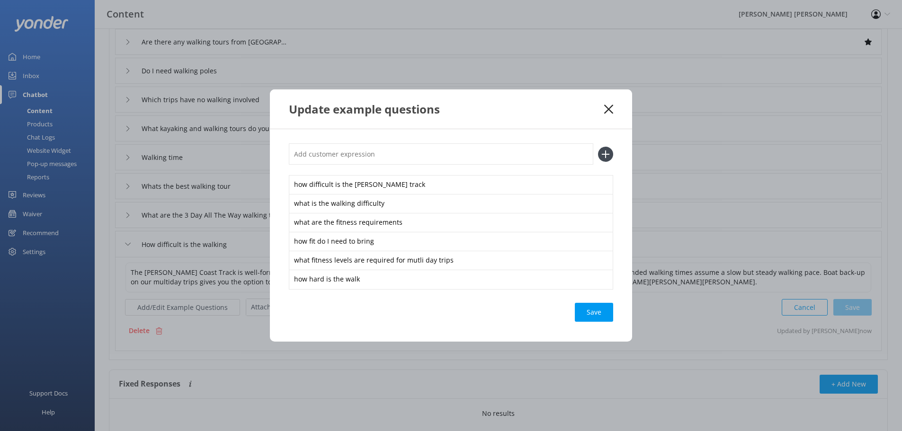
click at [324, 156] on input "text" at bounding box center [441, 153] width 304 height 21
type input "how many kilometres each day"
click at [605, 151] on use at bounding box center [606, 154] width 8 height 8
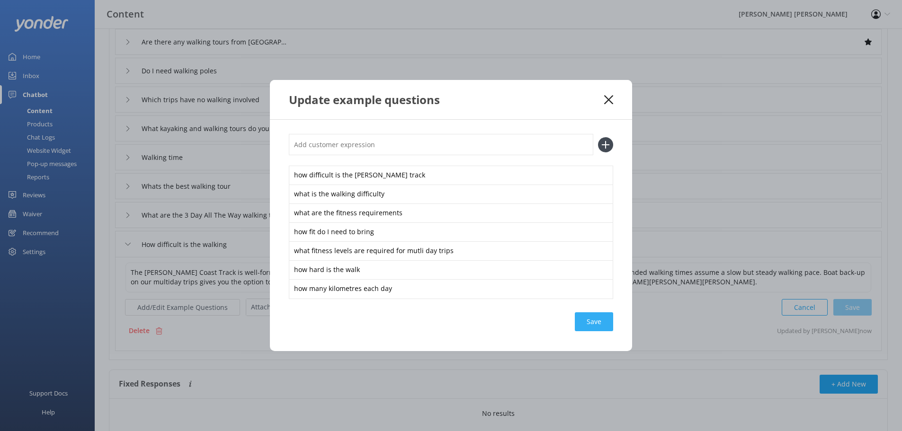
click at [598, 327] on div "Save" at bounding box center [594, 321] width 38 height 19
click at [608, 104] on icon at bounding box center [608, 99] width 9 height 9
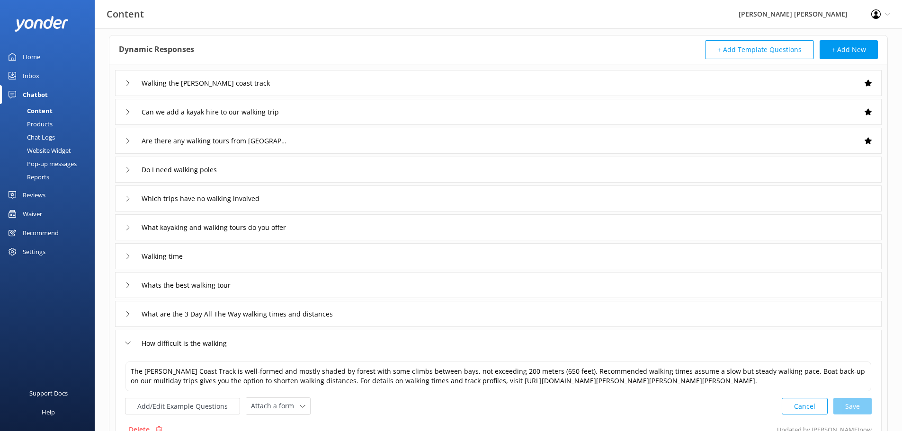
scroll to position [0, 0]
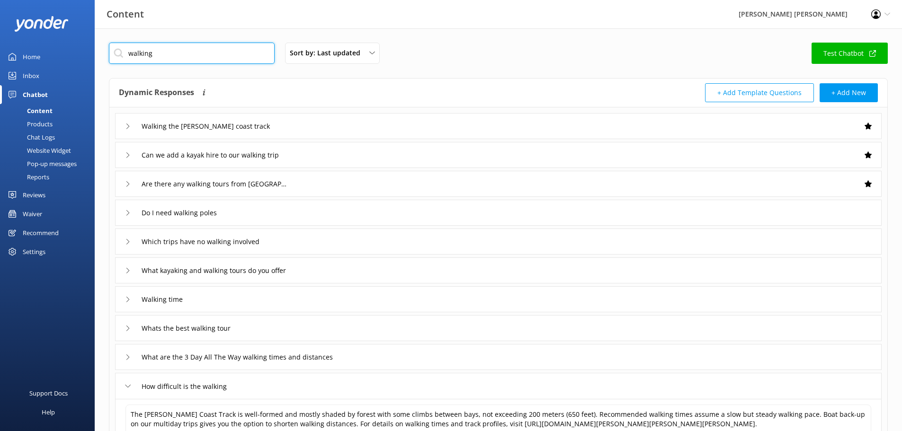
click at [161, 57] on input "walking" at bounding box center [192, 53] width 166 height 21
drag, startPoint x: 151, startPoint y: 55, endPoint x: 83, endPoint y: 85, distance: 74.4
click at [108, 61] on div "walking Sort by: Last updated Title (A-Z) Last updated Test Chatbot Dynamic Res…" at bounding box center [498, 316] width 807 height 577
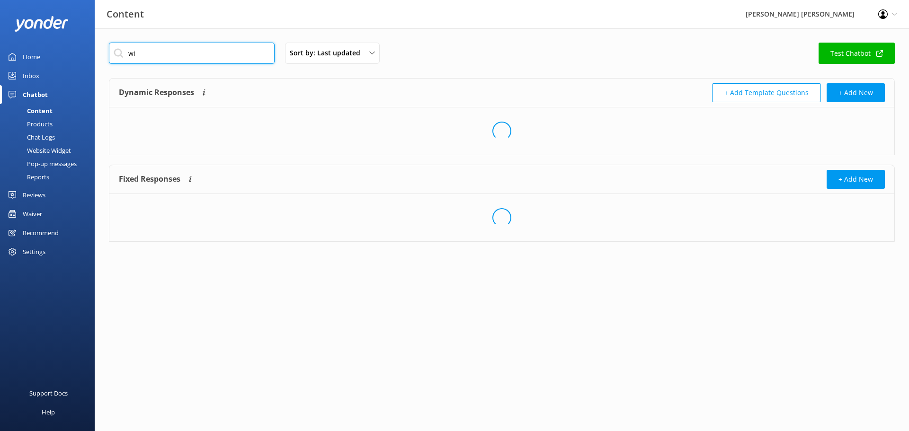
type input "w"
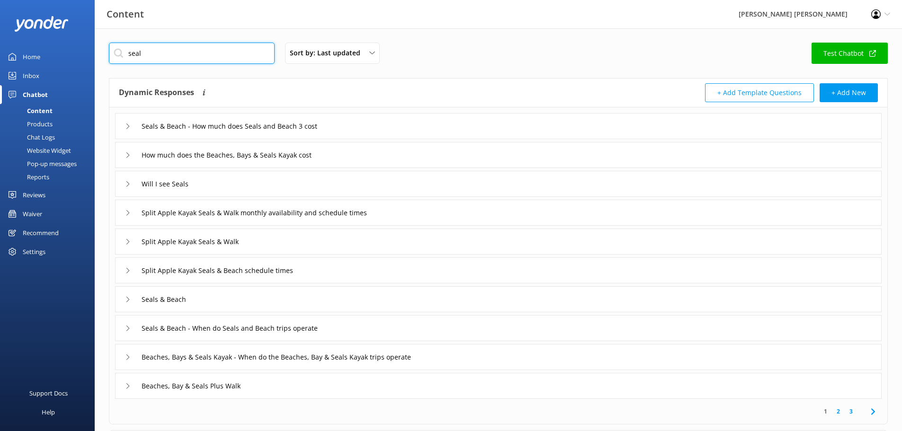
type input "seal"
click at [32, 125] on div "Products" at bounding box center [29, 123] width 47 height 13
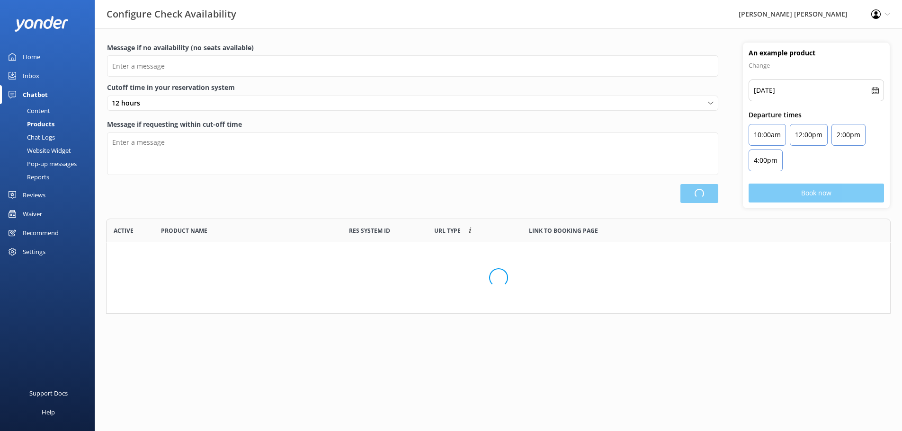
scroll to position [277, 776]
type input "There are no seats available, please check an alternative day"
type textarea "Our online booking system closes {hours} prior to departure. Please contact us …"
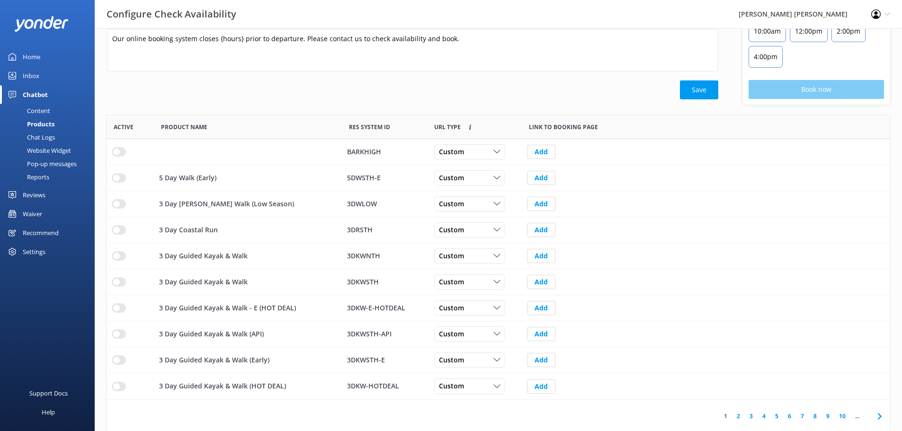
scroll to position [106, 0]
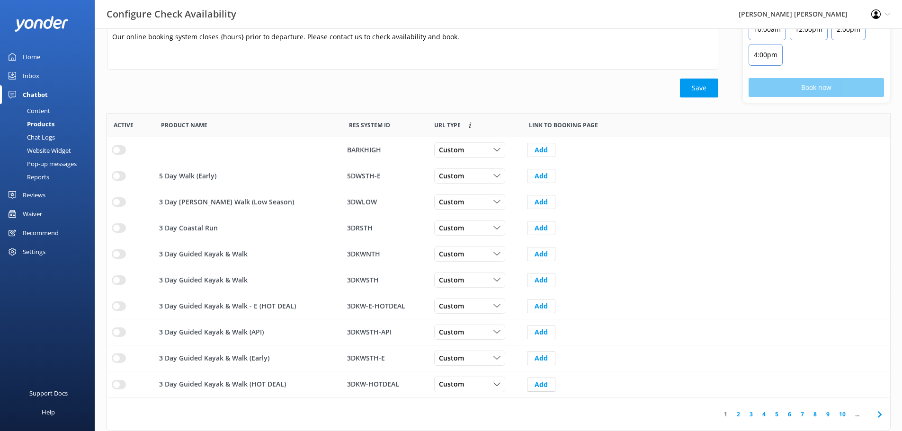
click at [738, 416] on link "2" at bounding box center [738, 414] width 13 height 9
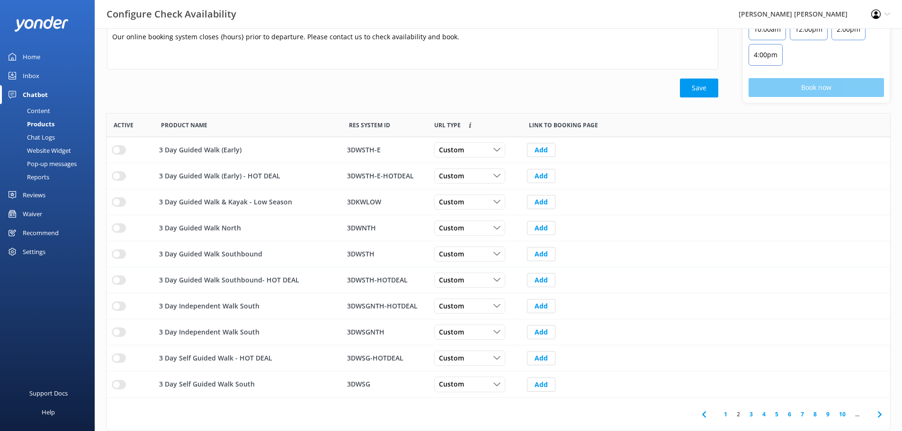
click at [737, 416] on link "2" at bounding box center [738, 414] width 13 height 9
click at [749, 413] on link "3" at bounding box center [751, 414] width 13 height 9
click at [762, 415] on link "4" at bounding box center [763, 414] width 13 height 9
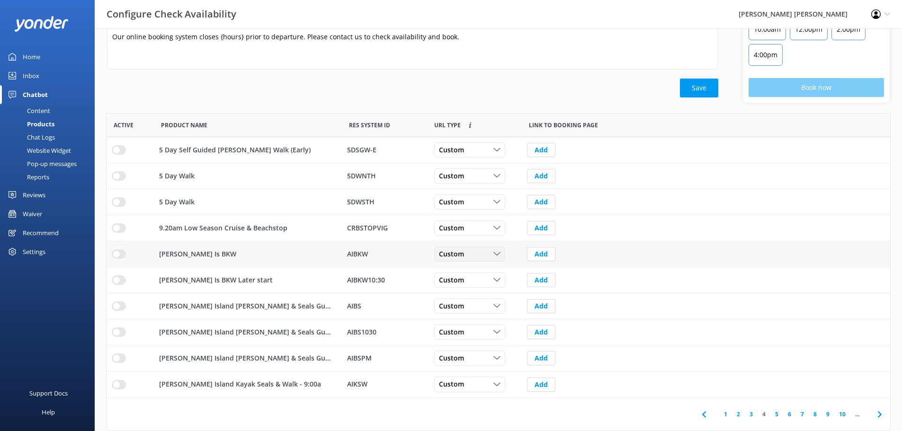
click at [497, 253] on icon "row" at bounding box center [496, 254] width 7 height 7
click at [186, 255] on p "[PERSON_NAME] Is BKW" at bounding box center [197, 254] width 77 height 10
click at [361, 250] on div "AIBKW" at bounding box center [384, 254] width 75 height 10
click at [842, 414] on link "10" at bounding box center [842, 414] width 16 height 9
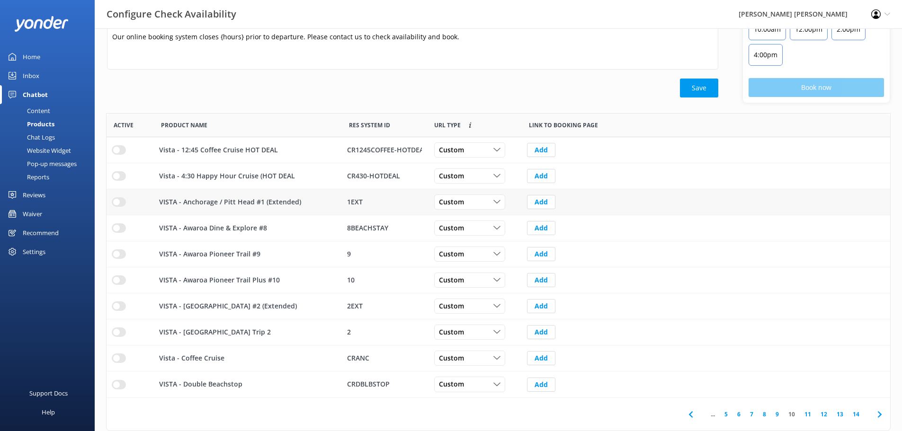
click at [193, 203] on p "VISTA - Anchorage / Pitt Head #1 (Extended)" at bounding box center [230, 202] width 142 height 10
click at [201, 174] on p "Vista - 4:30 Happy Hour Cruise (HOT DEAL" at bounding box center [227, 176] width 136 height 10
click at [209, 256] on p "VISTA - Awaroa Pioneer Trail #9" at bounding box center [209, 254] width 101 height 10
